Goal: Information Seeking & Learning: Learn about a topic

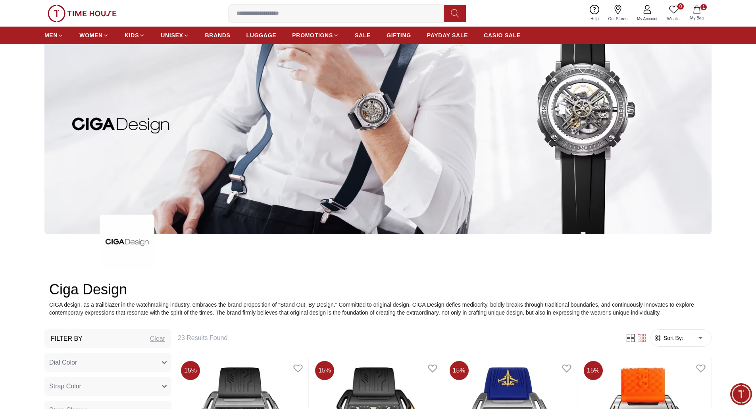
scroll to position [119, 0]
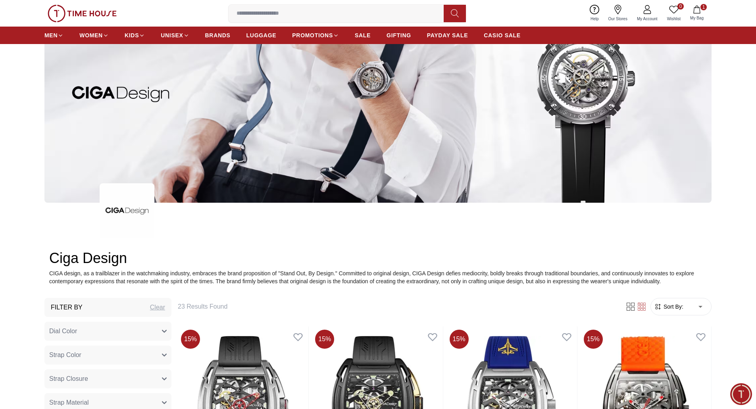
click at [98, 15] on img at bounding box center [82, 13] width 69 height 17
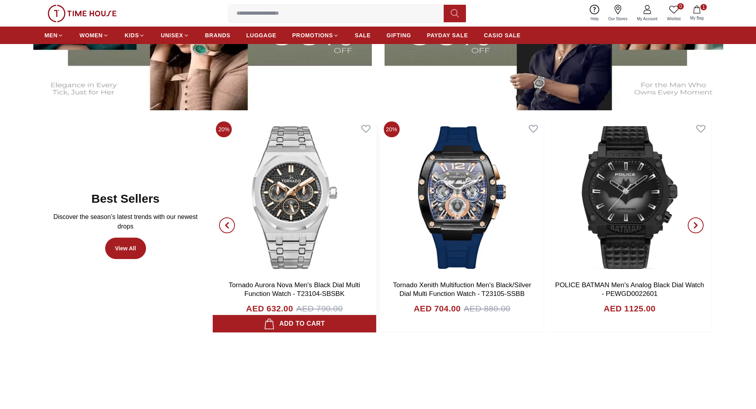
scroll to position [436, 0]
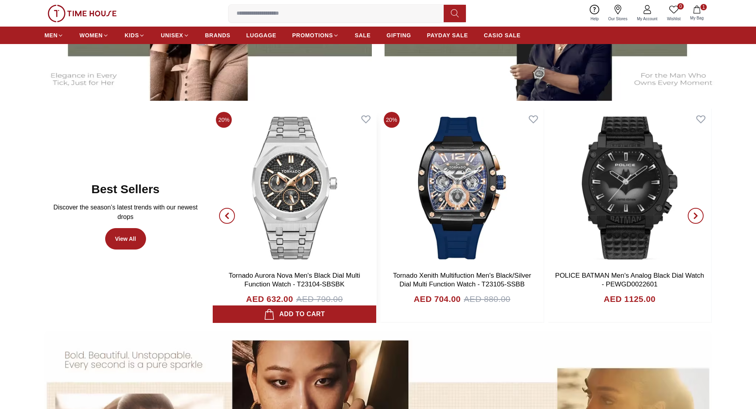
click at [308, 182] on img at bounding box center [294, 188] width 163 height 159
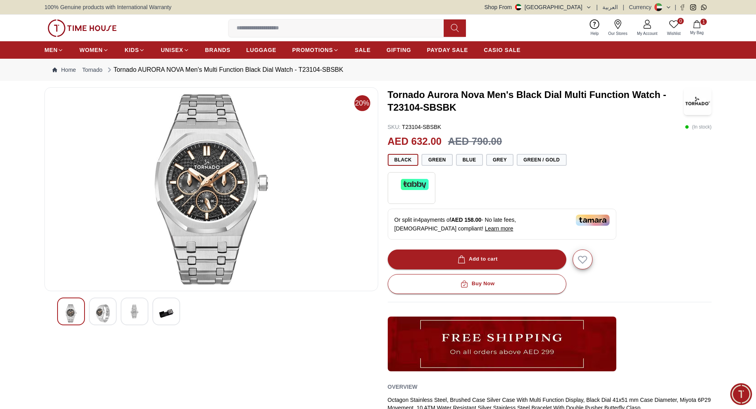
click at [106, 316] on img at bounding box center [103, 313] width 14 height 18
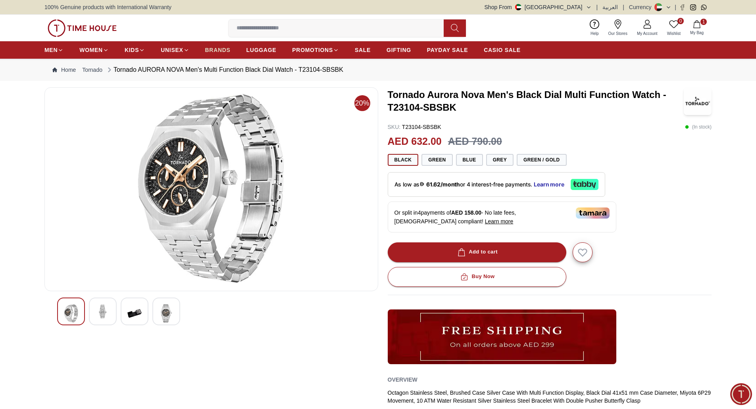
click at [217, 47] on span "BRANDS" at bounding box center [217, 50] width 25 height 8
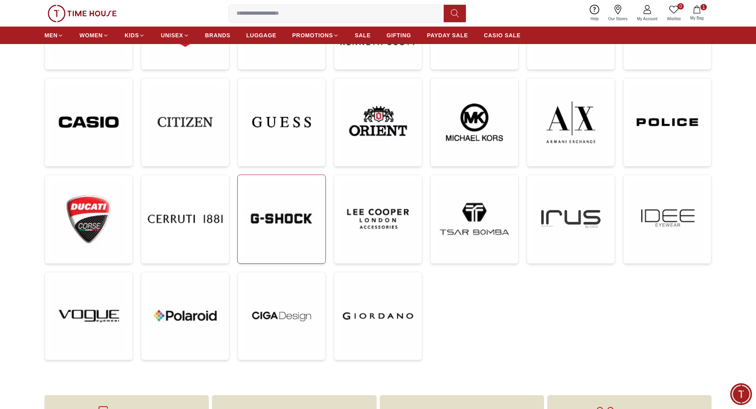
scroll to position [198, 0]
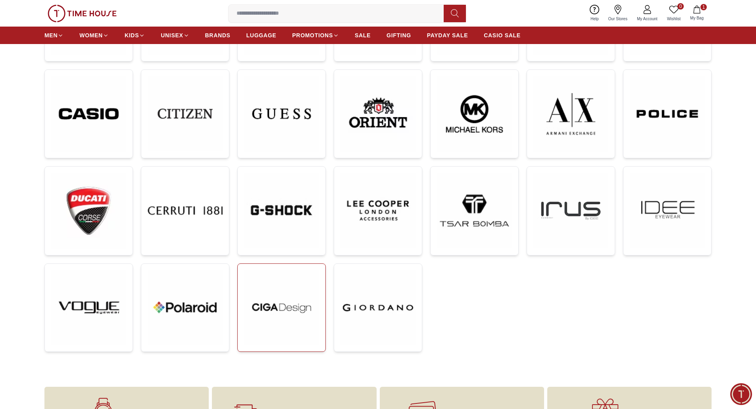
click at [255, 299] on img at bounding box center [281, 307] width 75 height 75
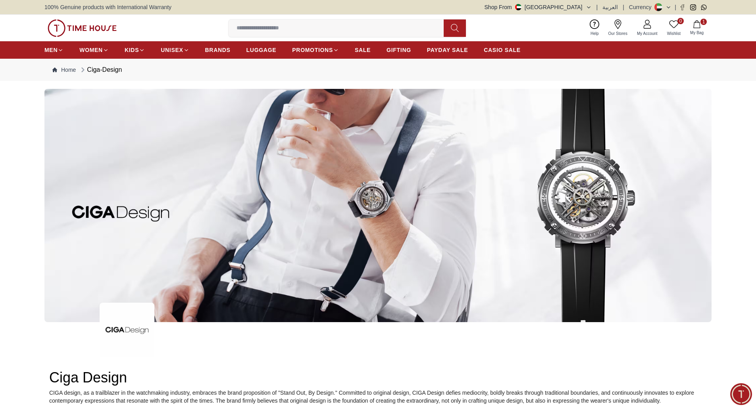
scroll to position [278, 0]
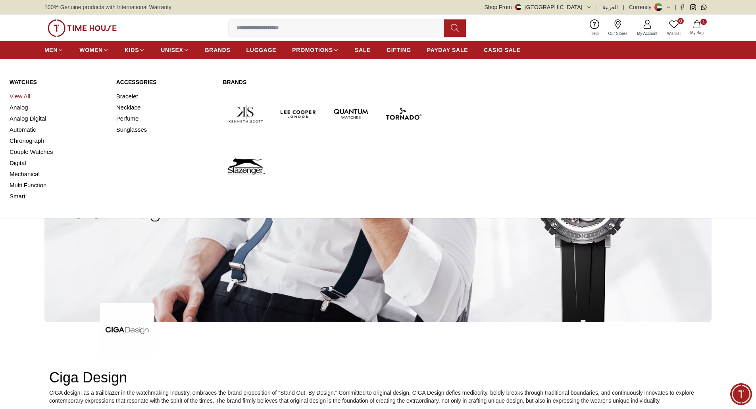
click at [19, 94] on link "View All" at bounding box center [58, 96] width 97 height 11
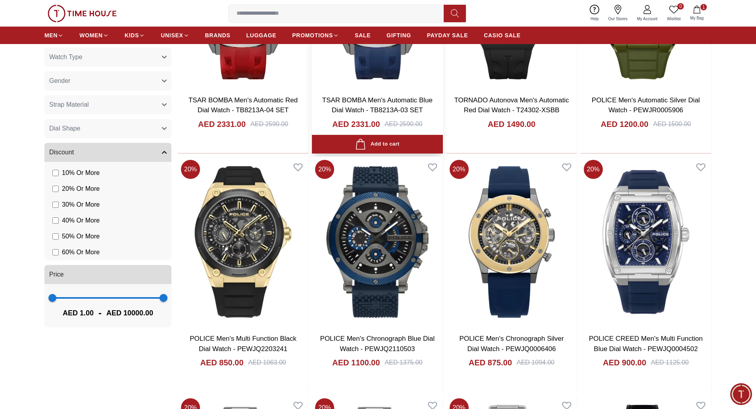
scroll to position [674, 0]
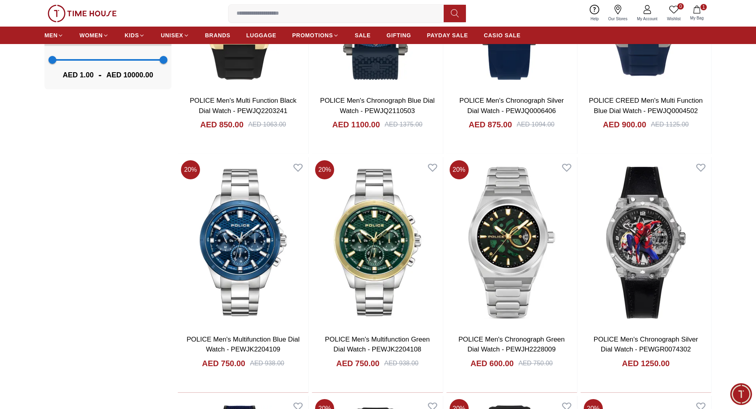
drag, startPoint x: 760, startPoint y: 283, endPoint x: 761, endPoint y: 295, distance: 12.0
click at [755, 296] on html "100% Genuine products with International Warranty Shop From [GEOGRAPHIC_DATA] |…" at bounding box center [378, 140] width 756 height 1629
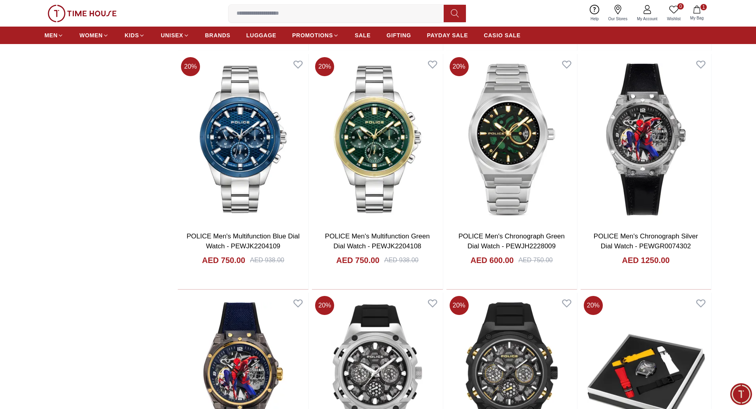
scroll to position [933, 0]
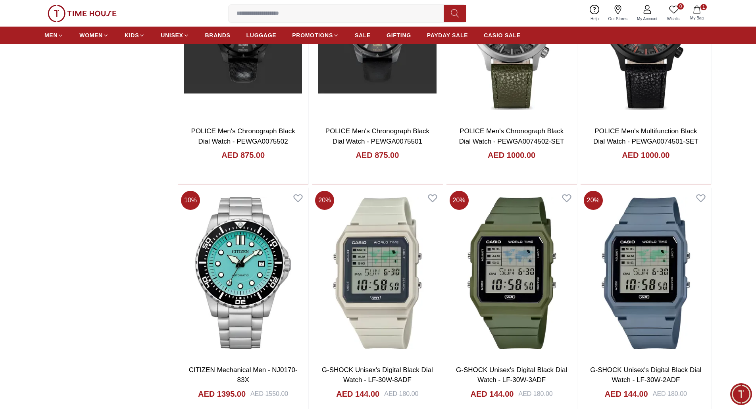
scroll to position [2158, 0]
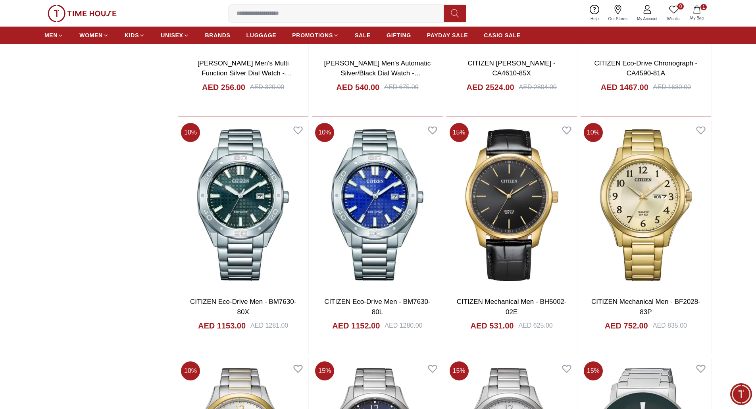
scroll to position [3271, 0]
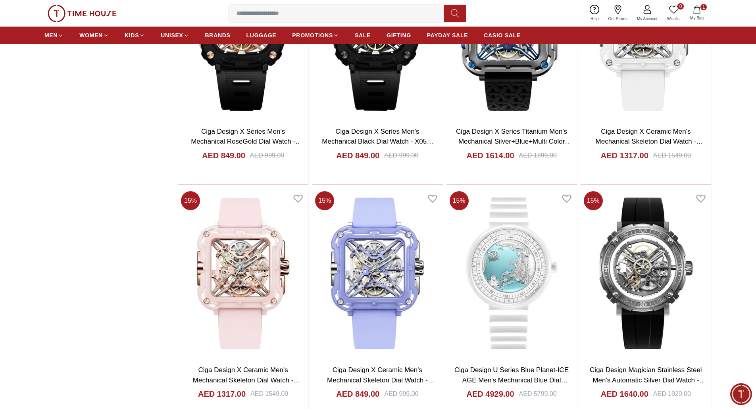
scroll to position [4662, 0]
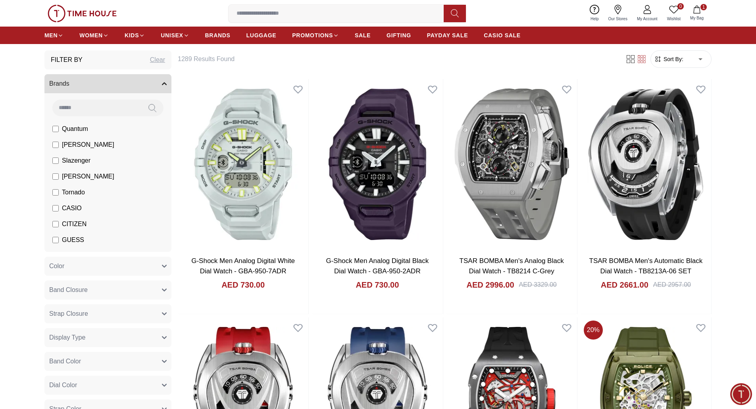
scroll to position [198, 0]
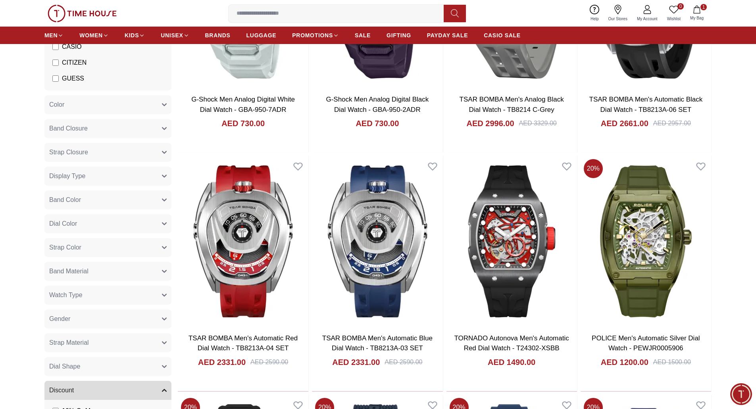
click at [97, 226] on button "Dial Color" at bounding box center [107, 223] width 127 height 19
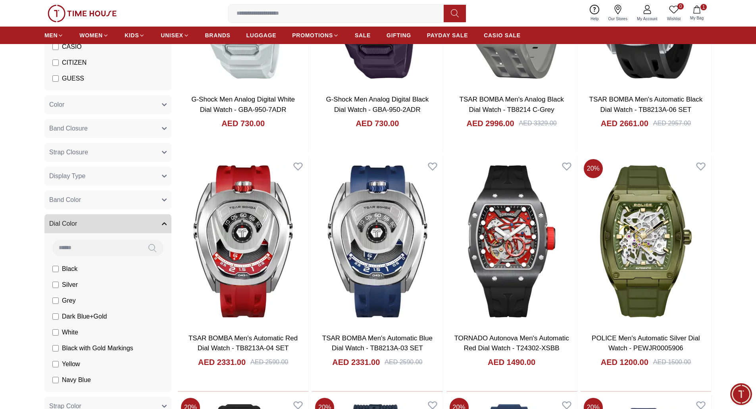
click at [108, 200] on button "Band Color" at bounding box center [107, 199] width 127 height 19
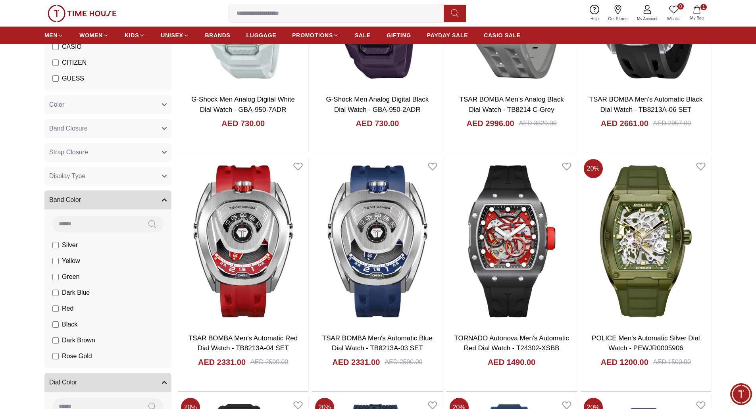
click at [116, 172] on button "Display Type" at bounding box center [107, 176] width 127 height 19
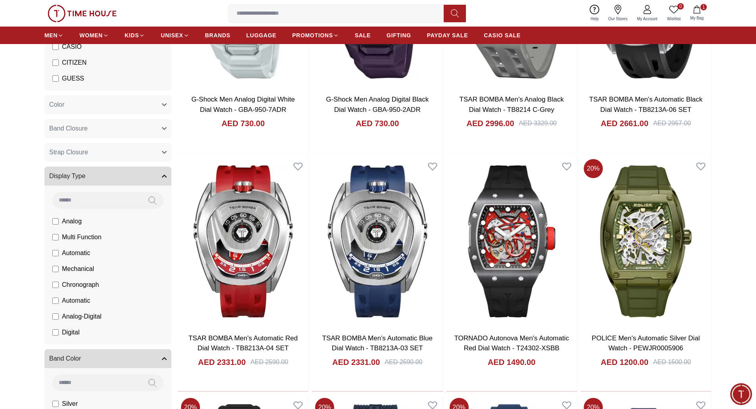
click at [118, 151] on button "Strap Closure" at bounding box center [107, 152] width 127 height 19
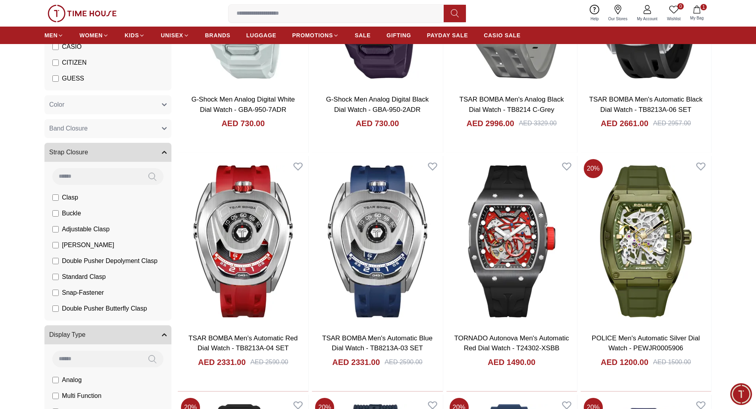
click at [125, 131] on button "Band Closure" at bounding box center [107, 128] width 127 height 19
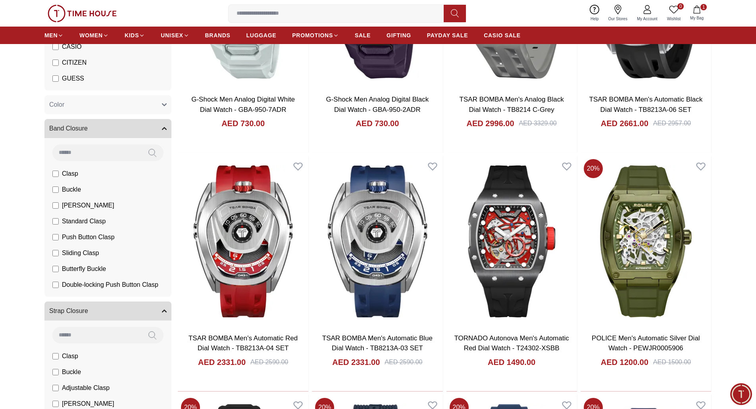
click at [136, 104] on button "Color" at bounding box center [107, 104] width 127 height 19
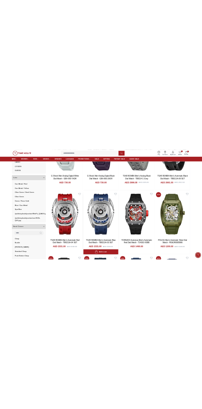
scroll to position [0, 0]
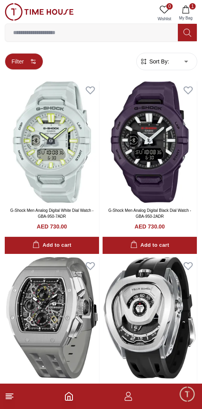
click at [35, 66] on button "Filter" at bounding box center [24, 61] width 38 height 17
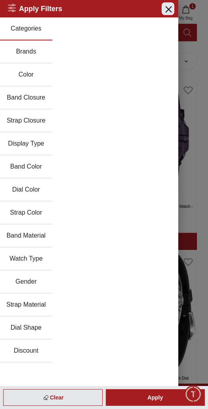
click at [164, 10] on icon "button" at bounding box center [168, 9] width 10 height 10
